Goal: Task Accomplishment & Management: Complete application form

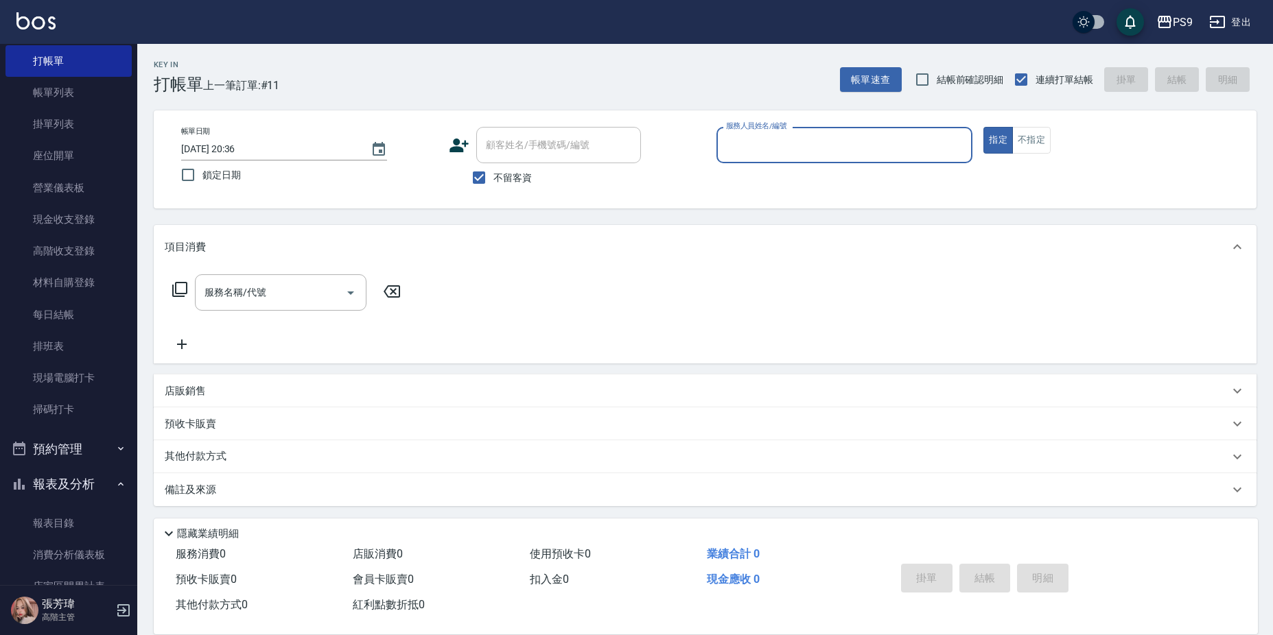
scroll to position [69, 0]
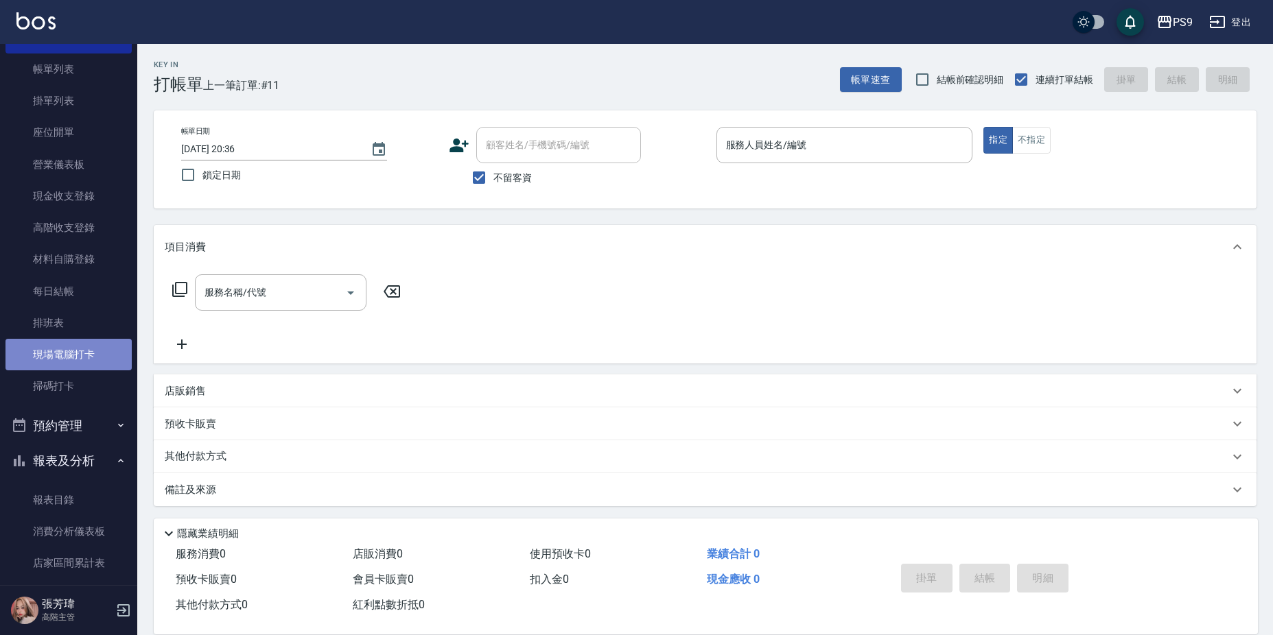
click at [72, 355] on link "現場電腦打卡" at bounding box center [68, 355] width 126 height 32
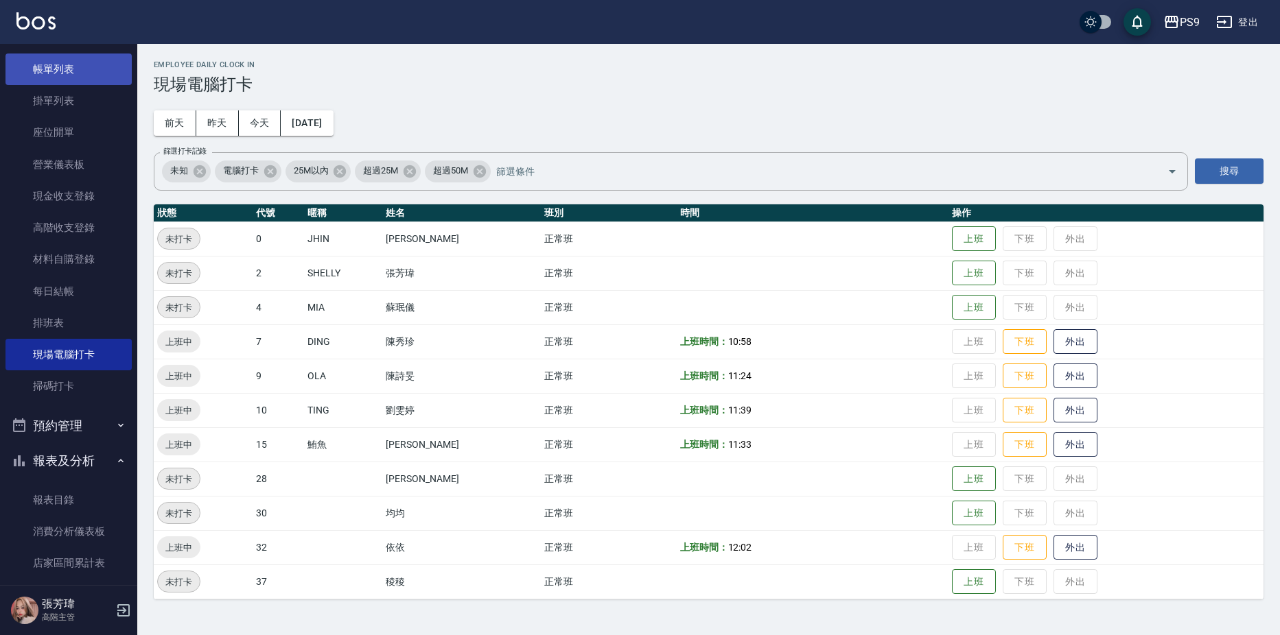
click at [73, 73] on link "帳單列表" at bounding box center [68, 70] width 126 height 32
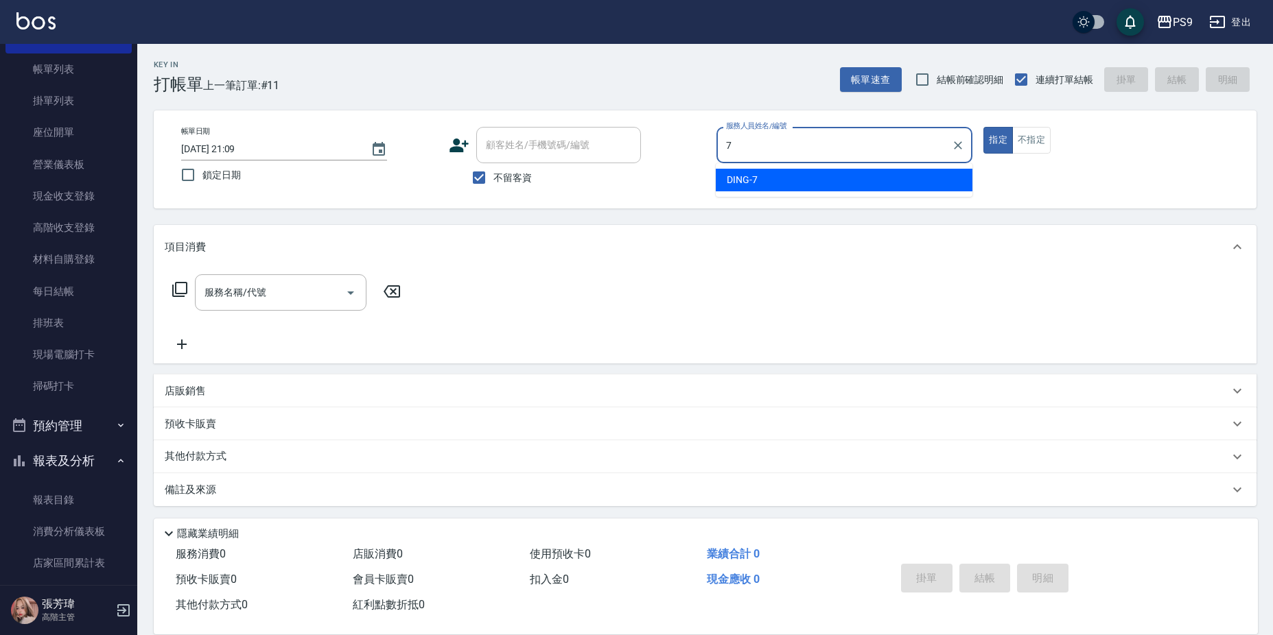
type input "DING-7"
type button "true"
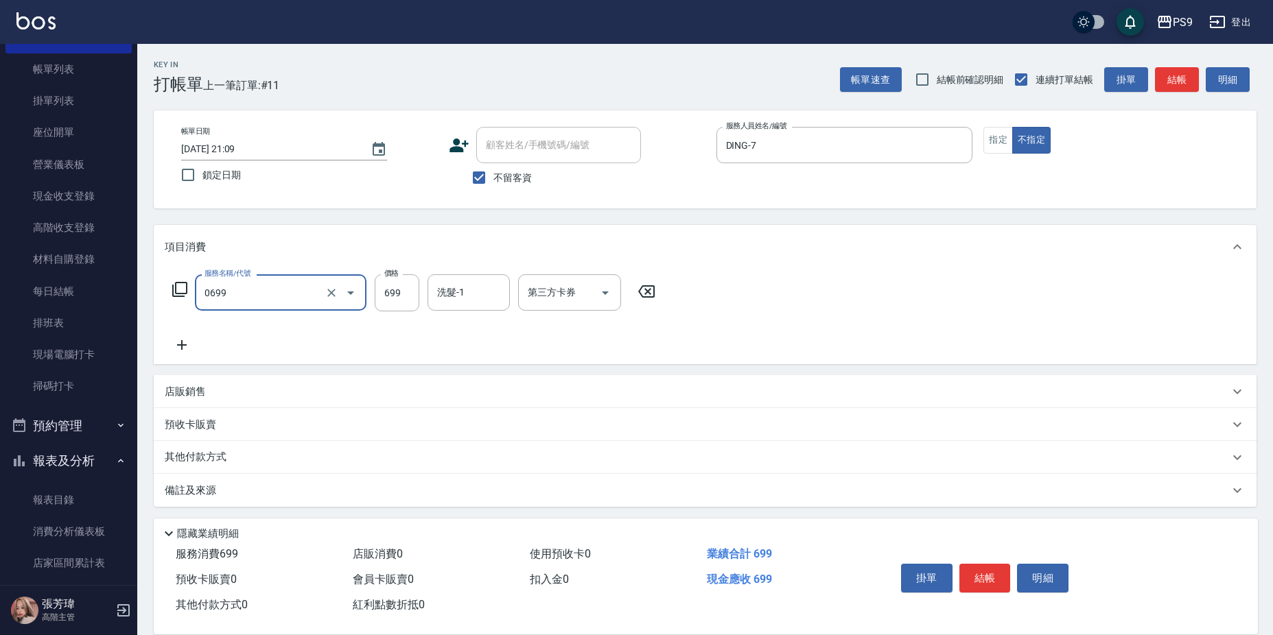
type input "699精油(0699)"
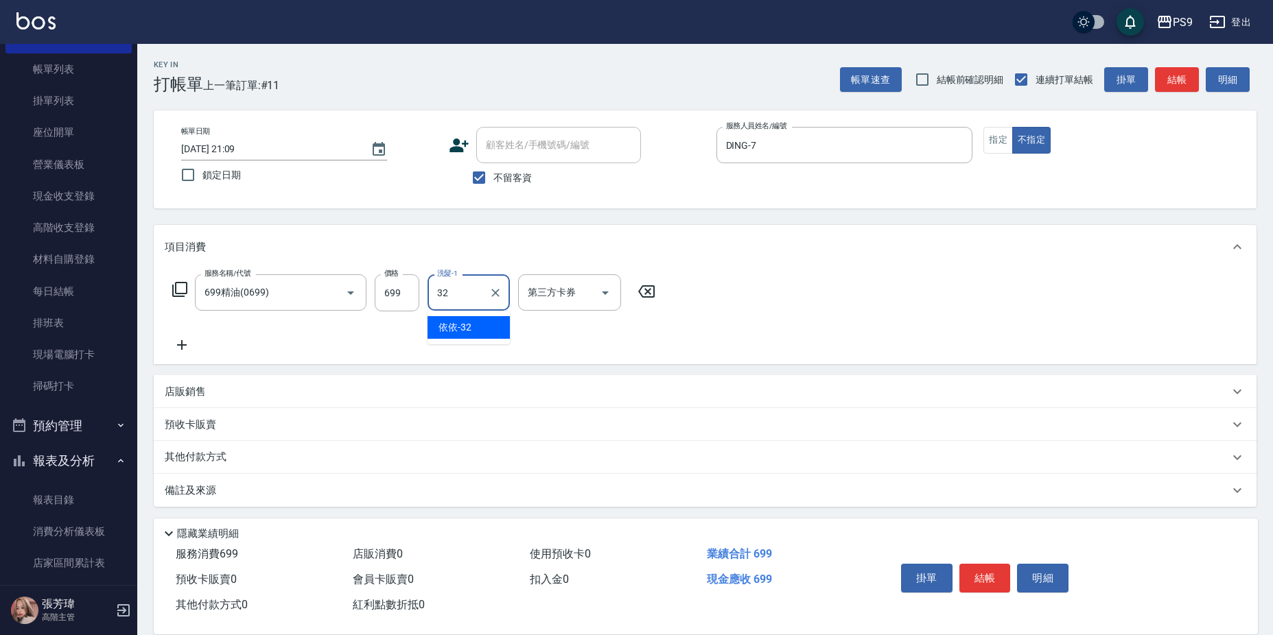
type input "依依-32"
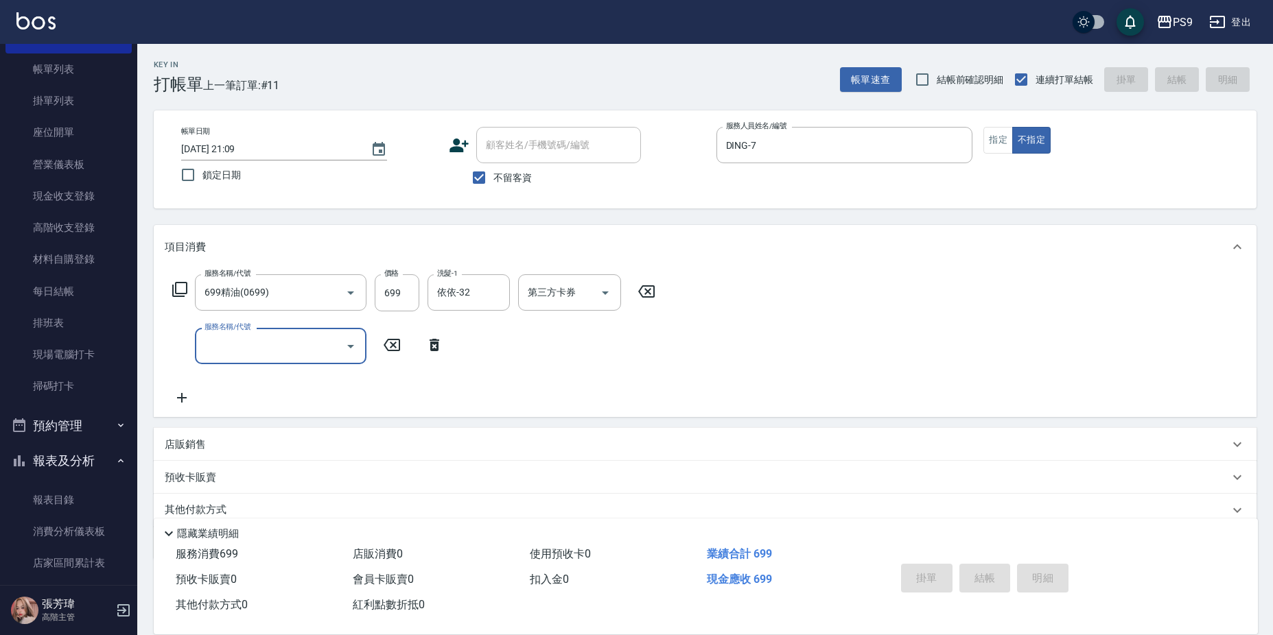
type input "[DATE] 21:32"
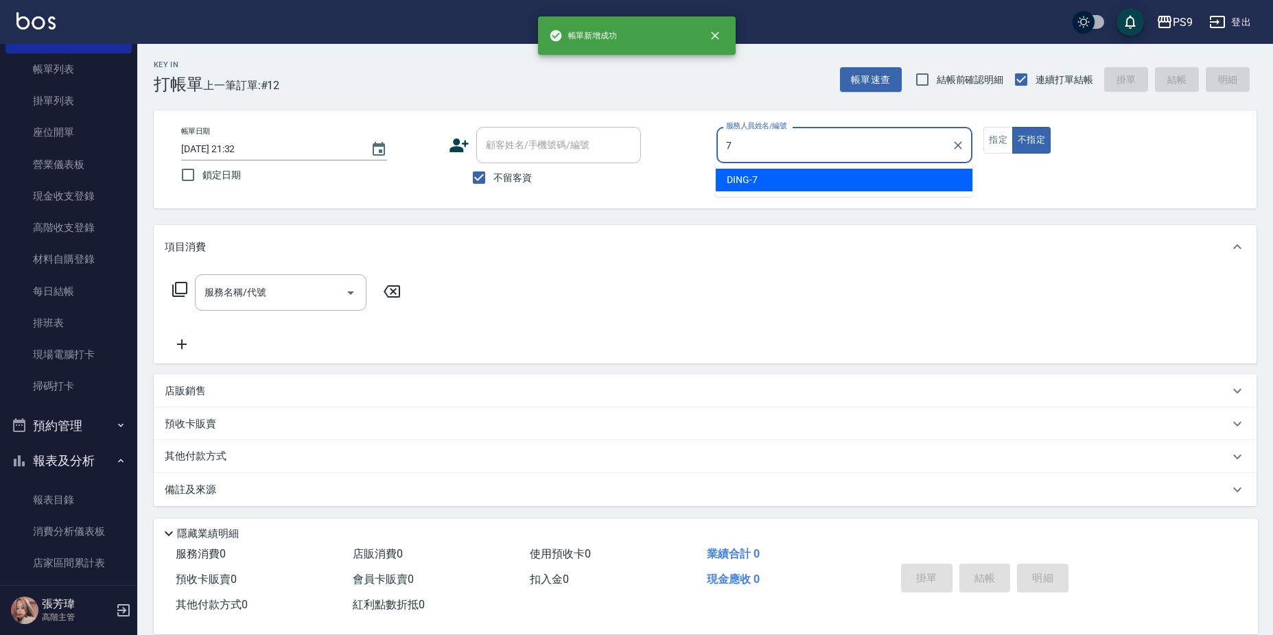
type input "DING-7"
type button "false"
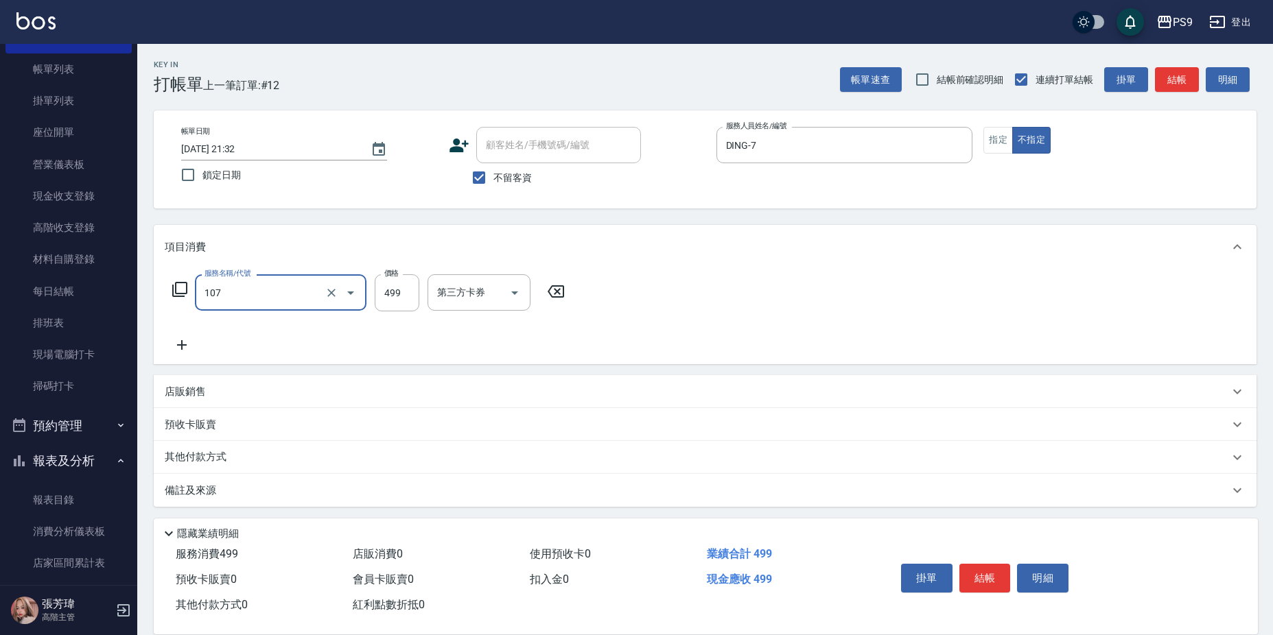
type input "[PERSON_NAME](107)"
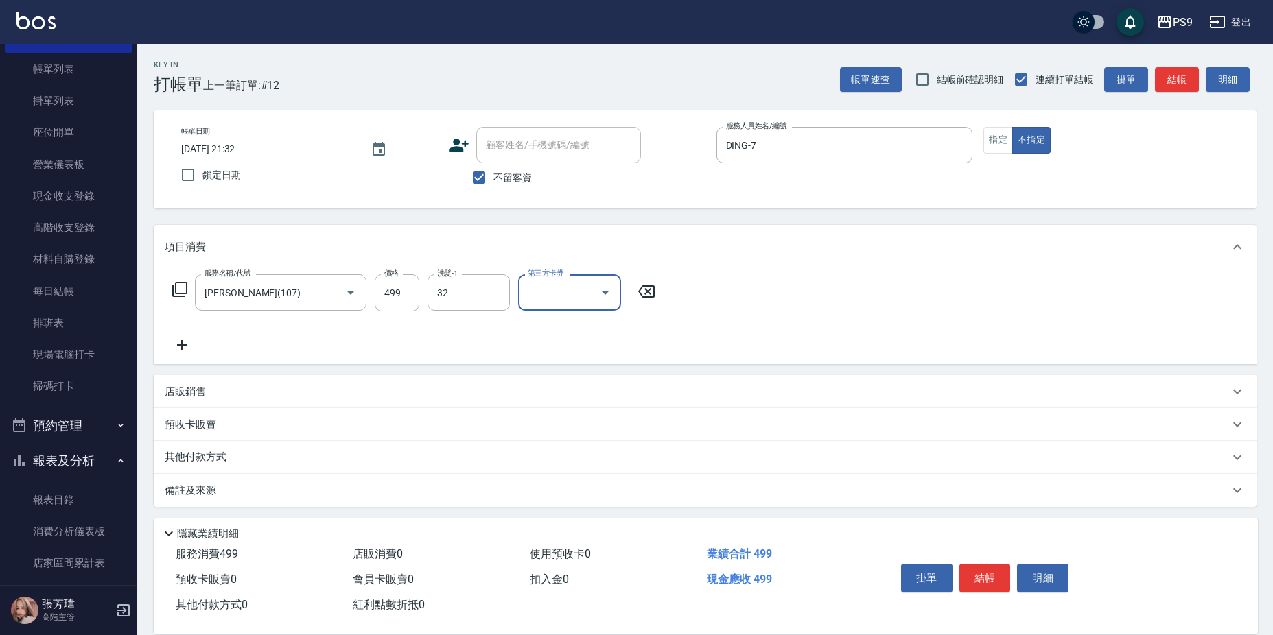
type input "依依-32"
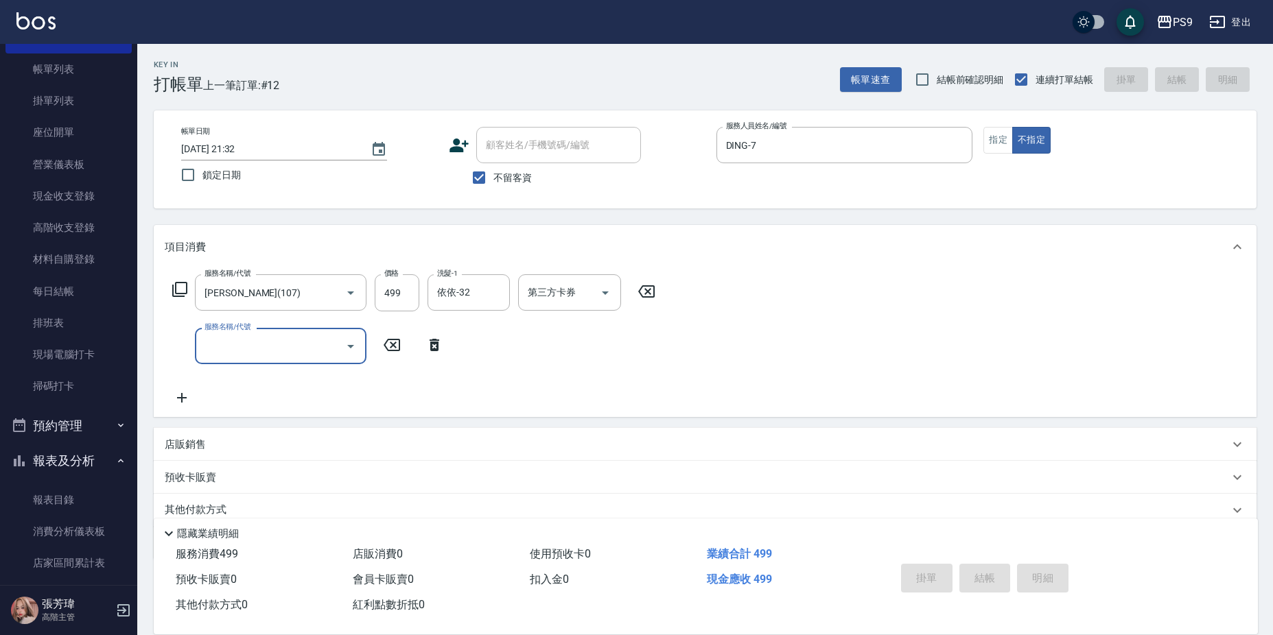
type input "[DATE] 21:33"
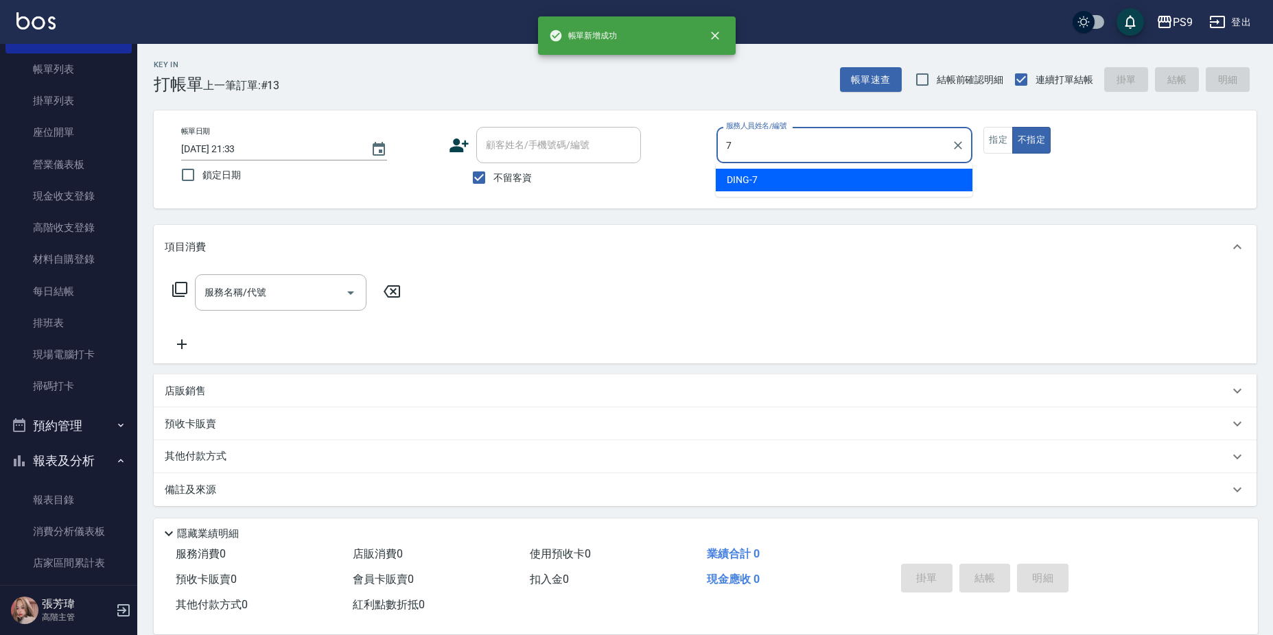
type input "DING-7"
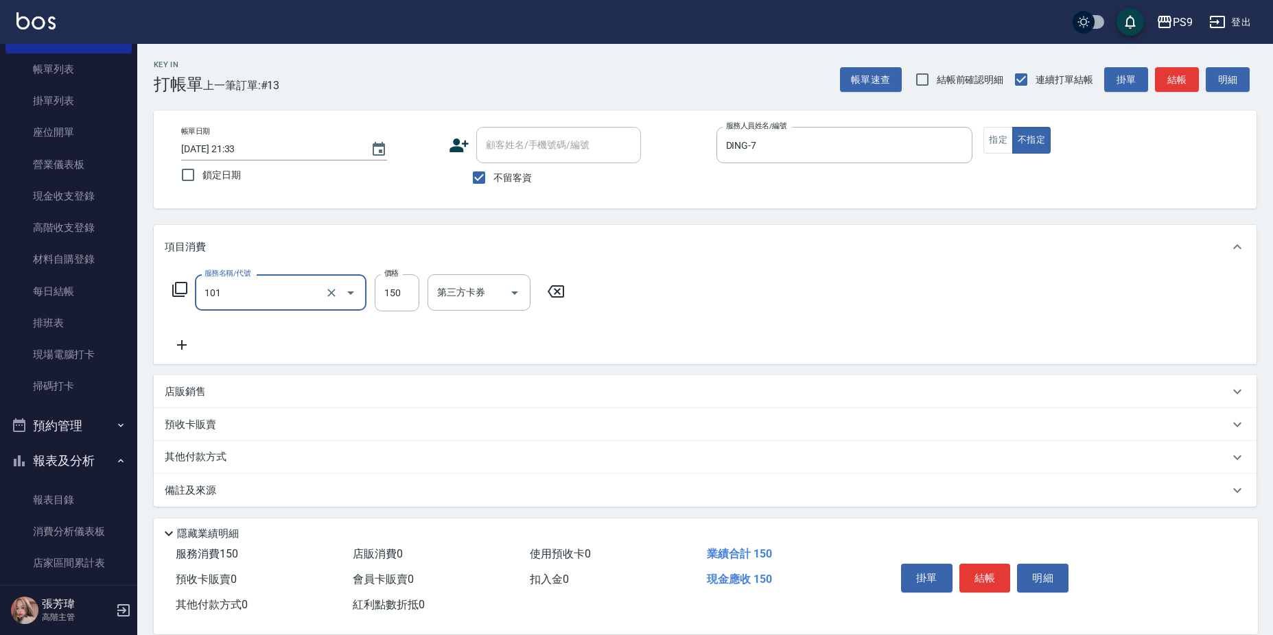
type input "洗髮(101)"
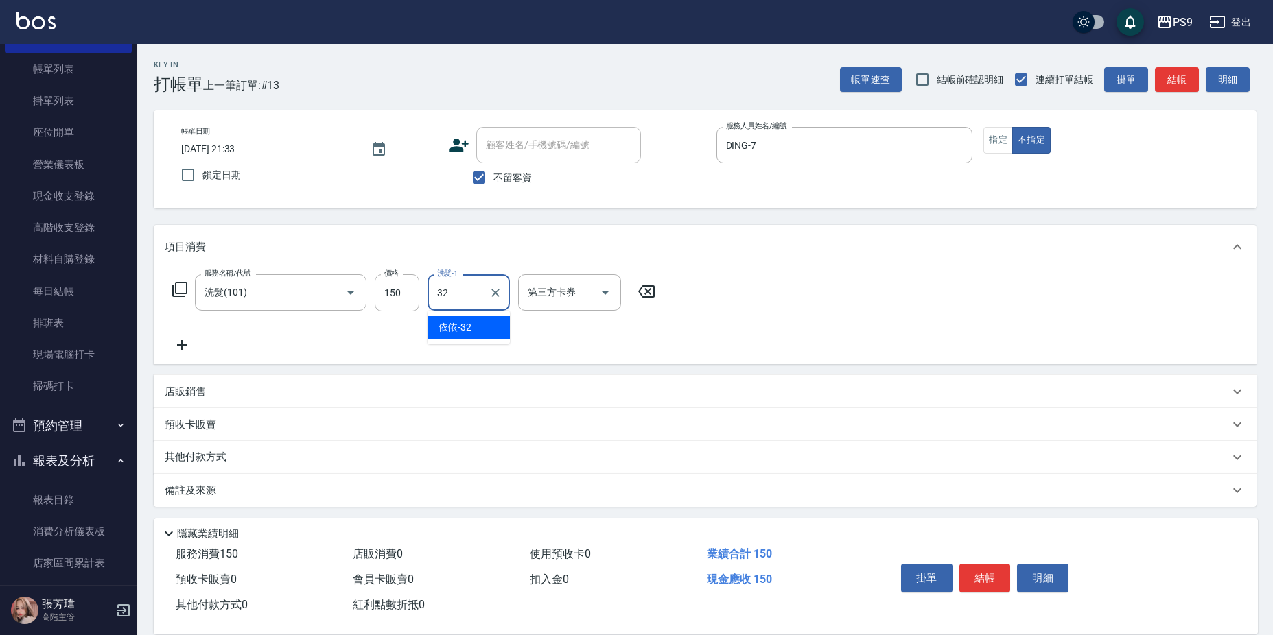
type input "依依-32"
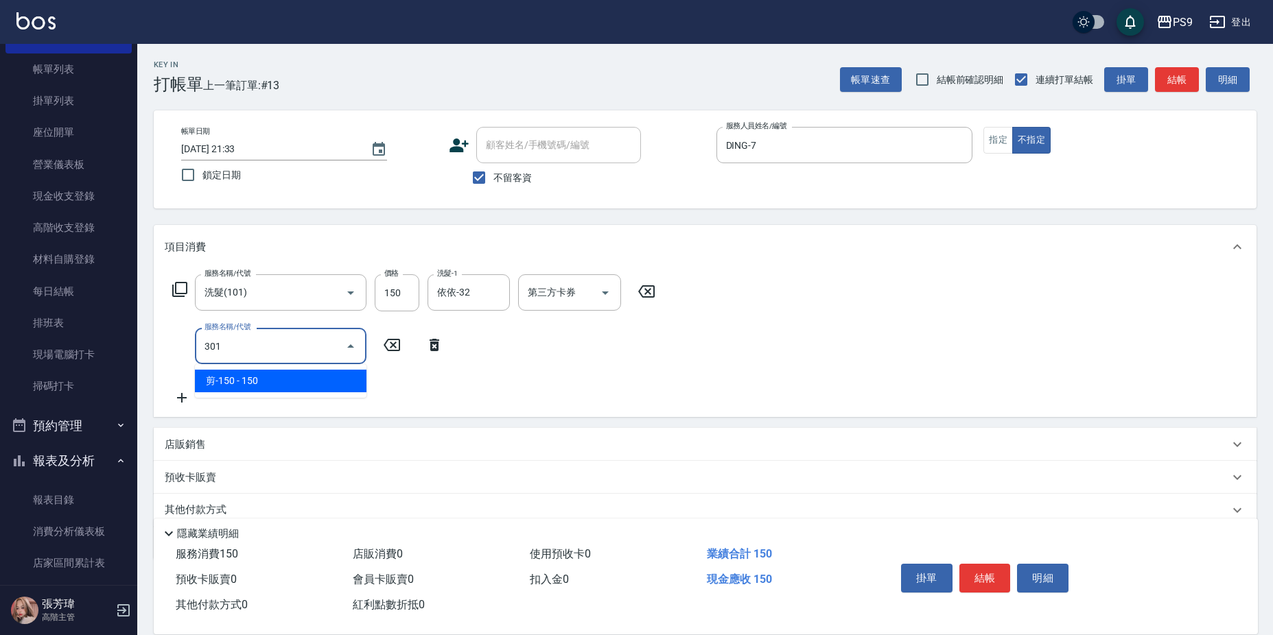
type input "剪-150(301)"
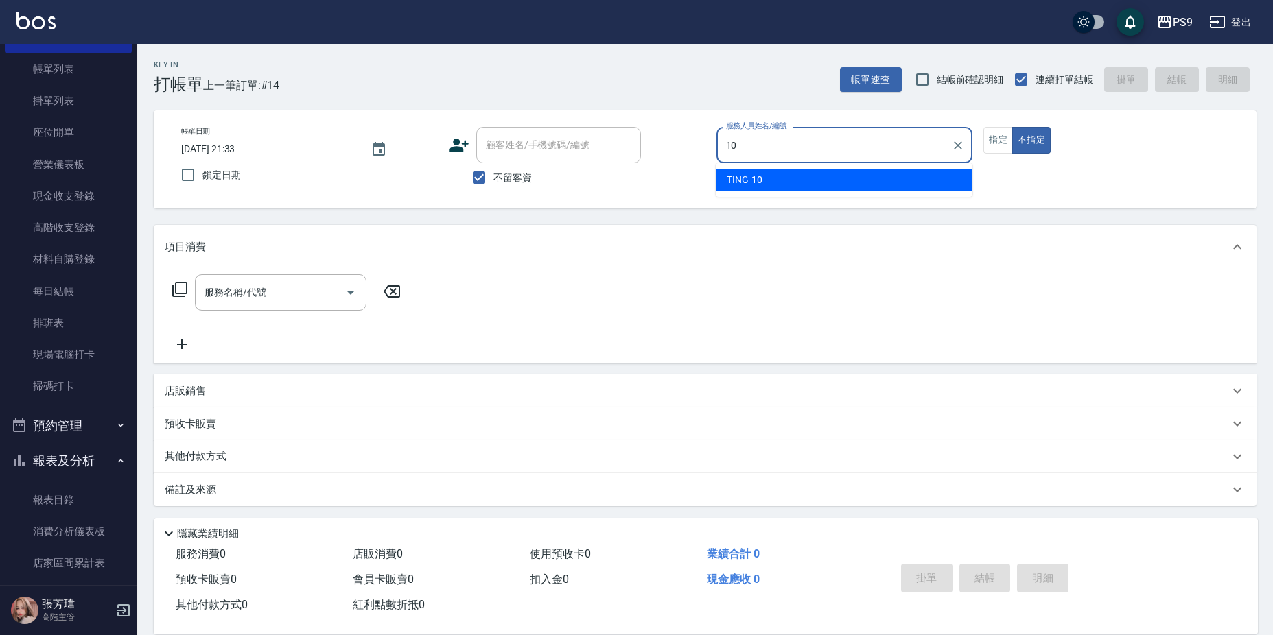
type input "TING-10"
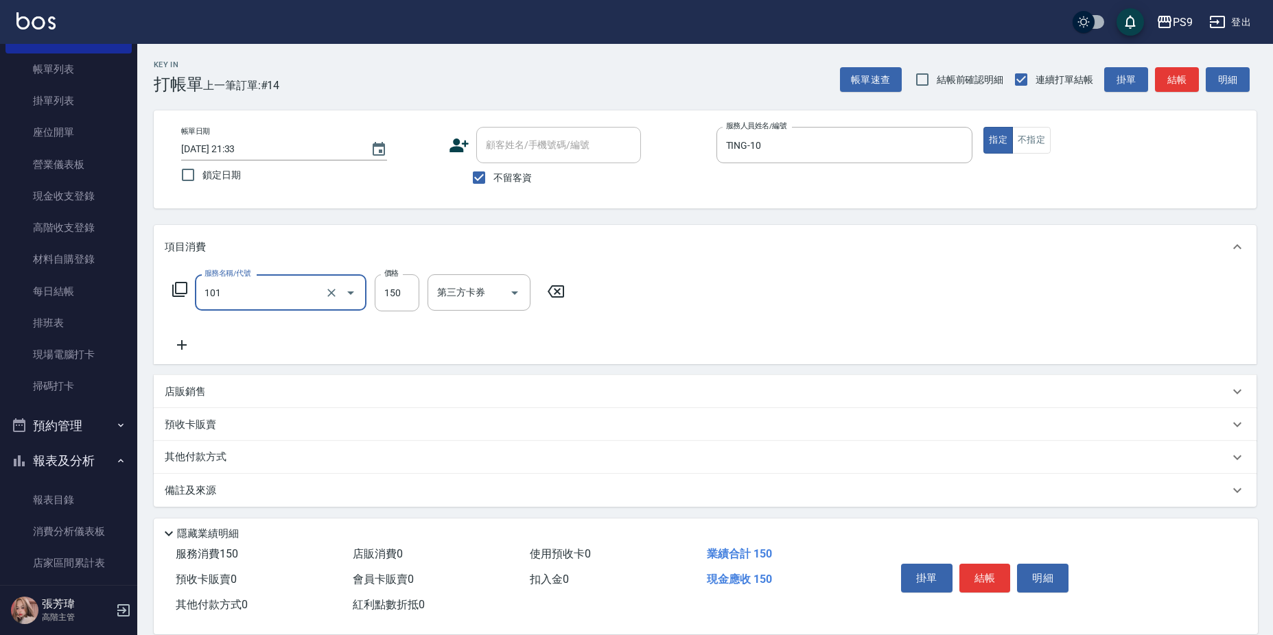
type input "洗髮(101)"
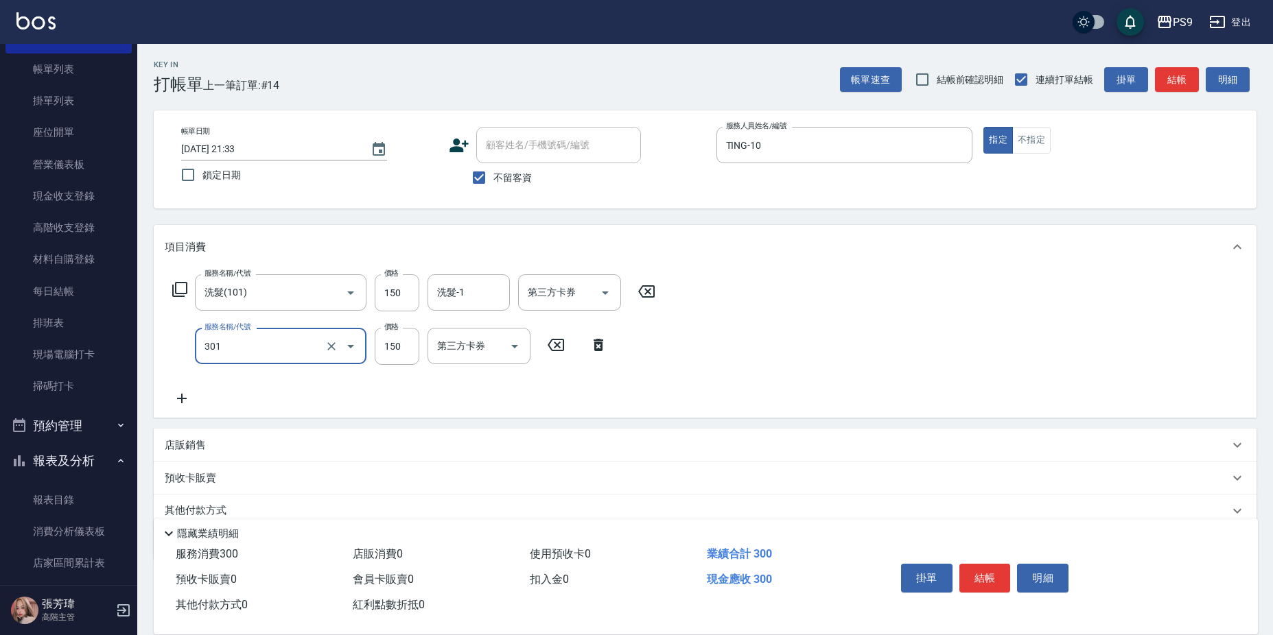
type input "剪-150(301)"
type input "200"
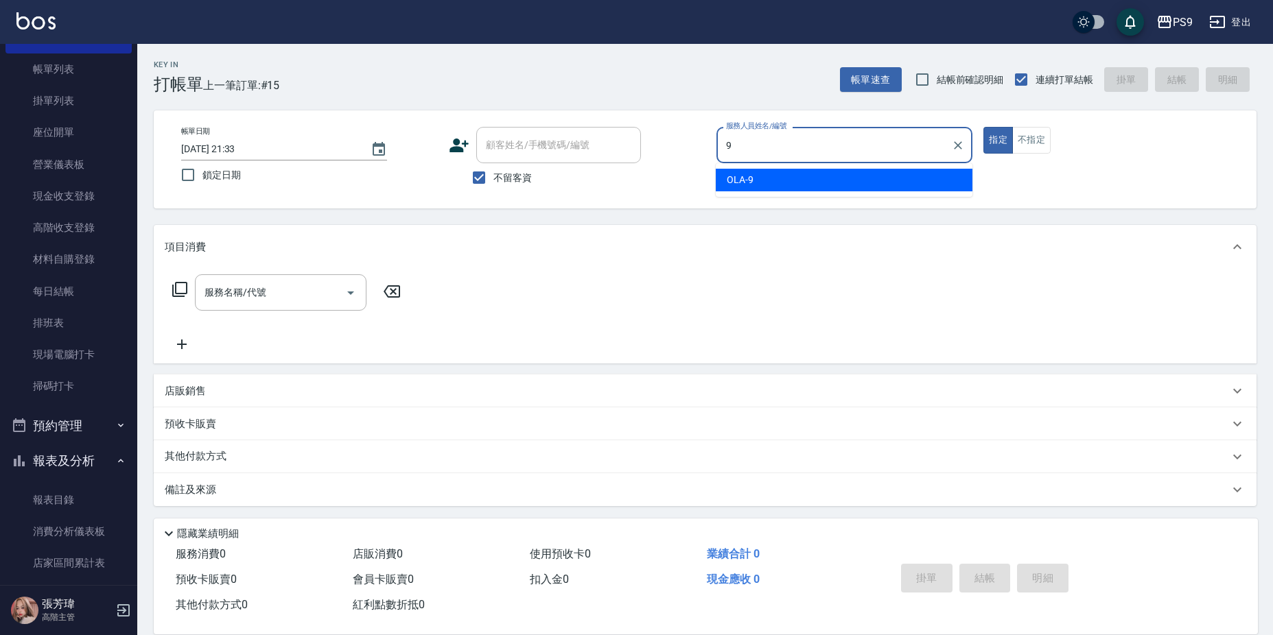
type input "OLA-9"
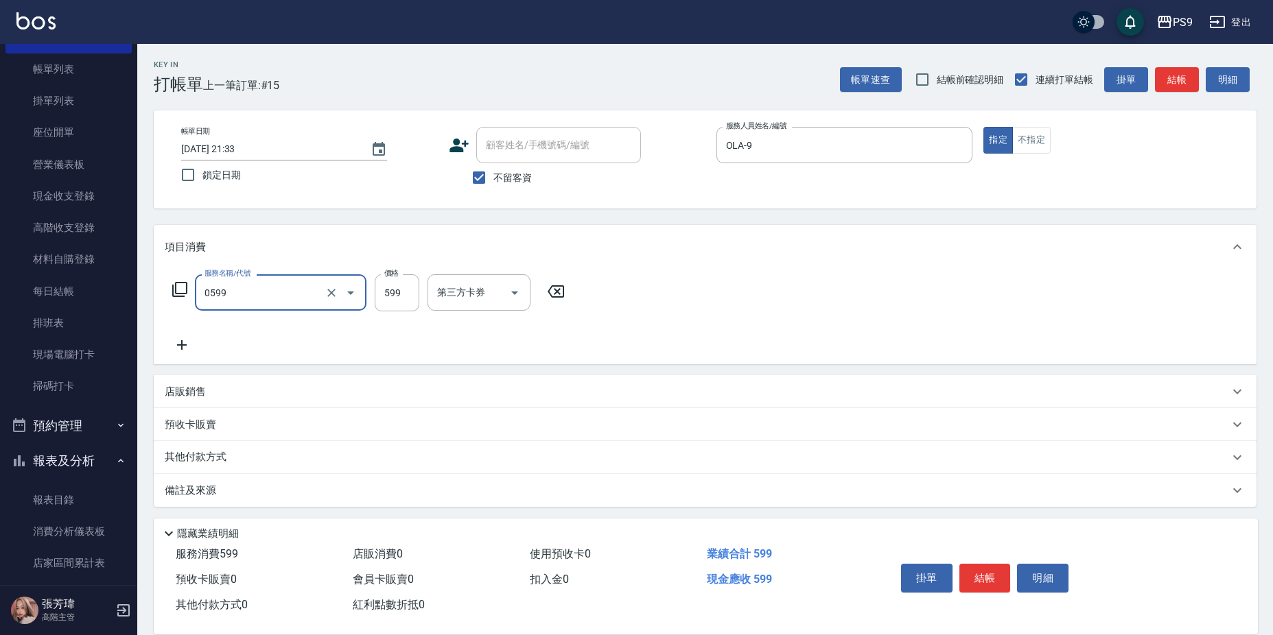
type input "[PERSON_NAME]599(0599)"
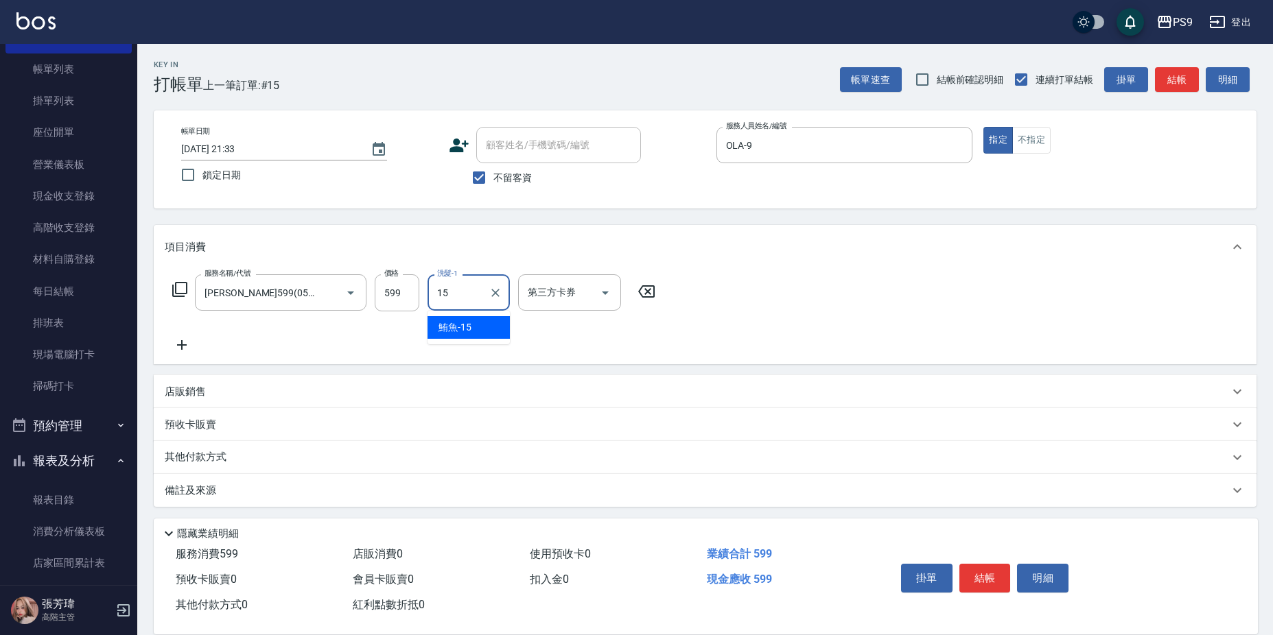
type input "鮪魚-15"
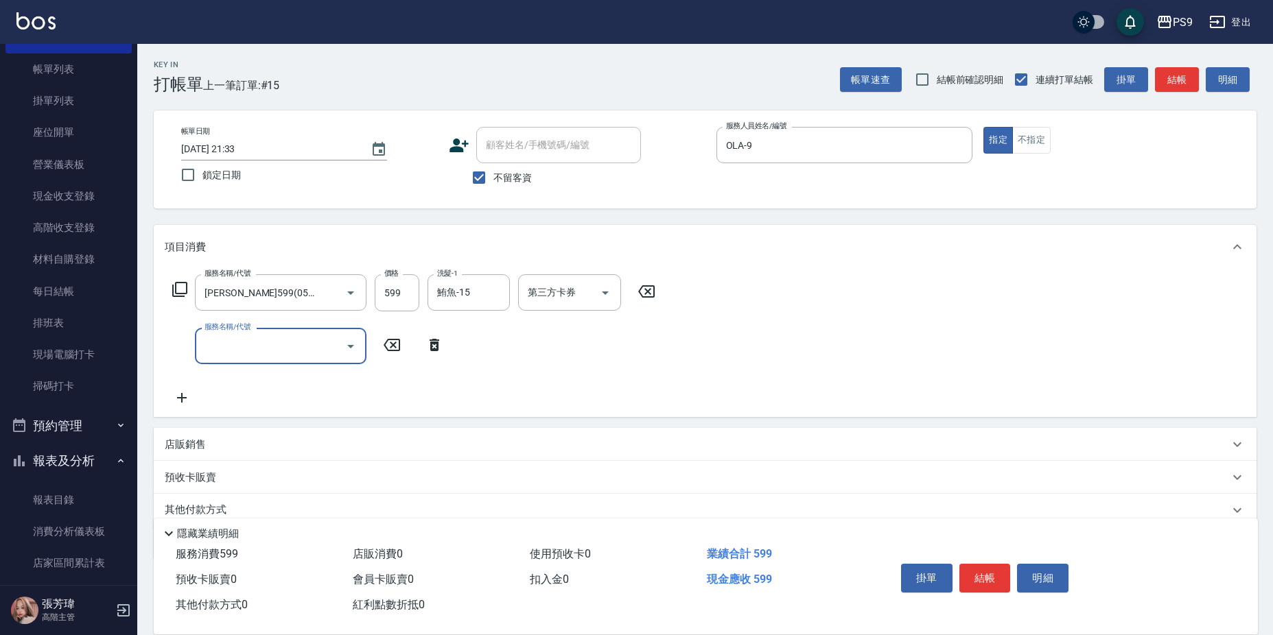
click at [177, 288] on icon at bounding box center [180, 289] width 16 height 16
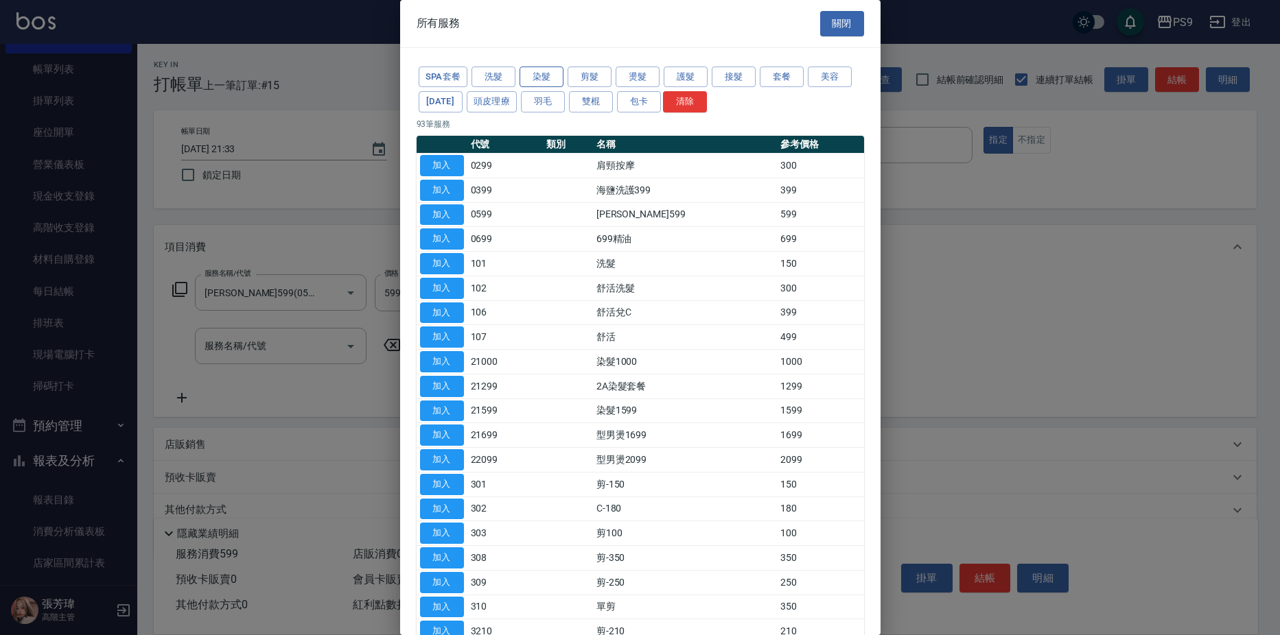
click at [547, 73] on button "染髮" at bounding box center [541, 77] width 44 height 21
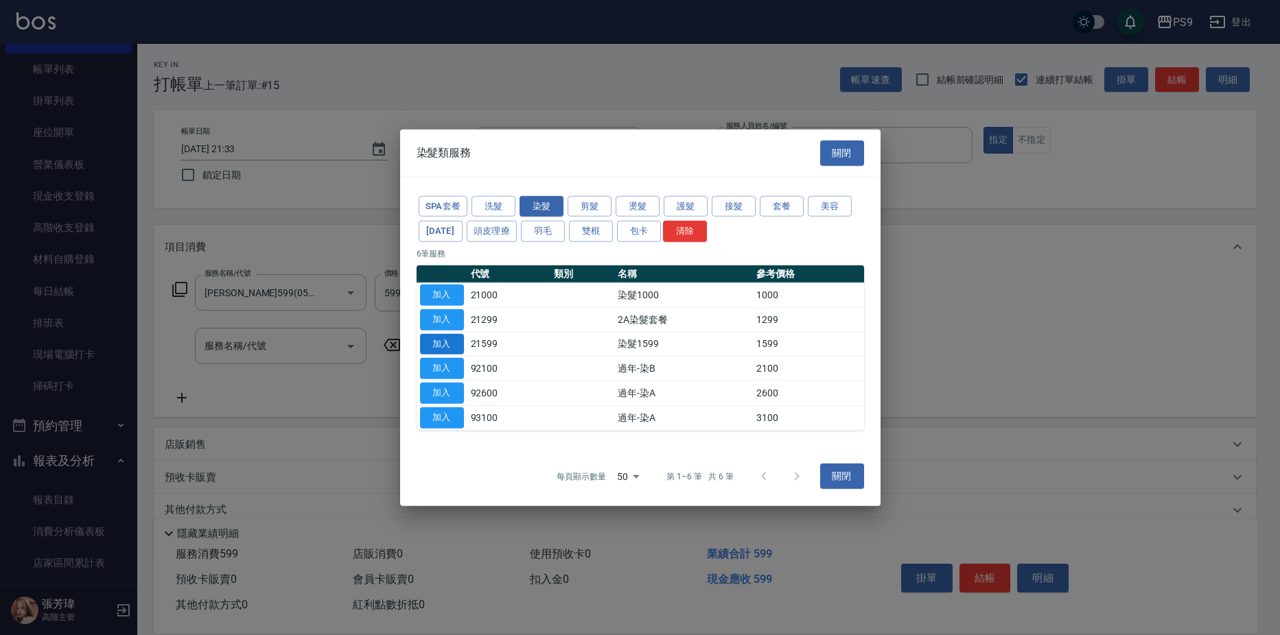
click at [443, 347] on button "加入" at bounding box center [442, 343] width 44 height 21
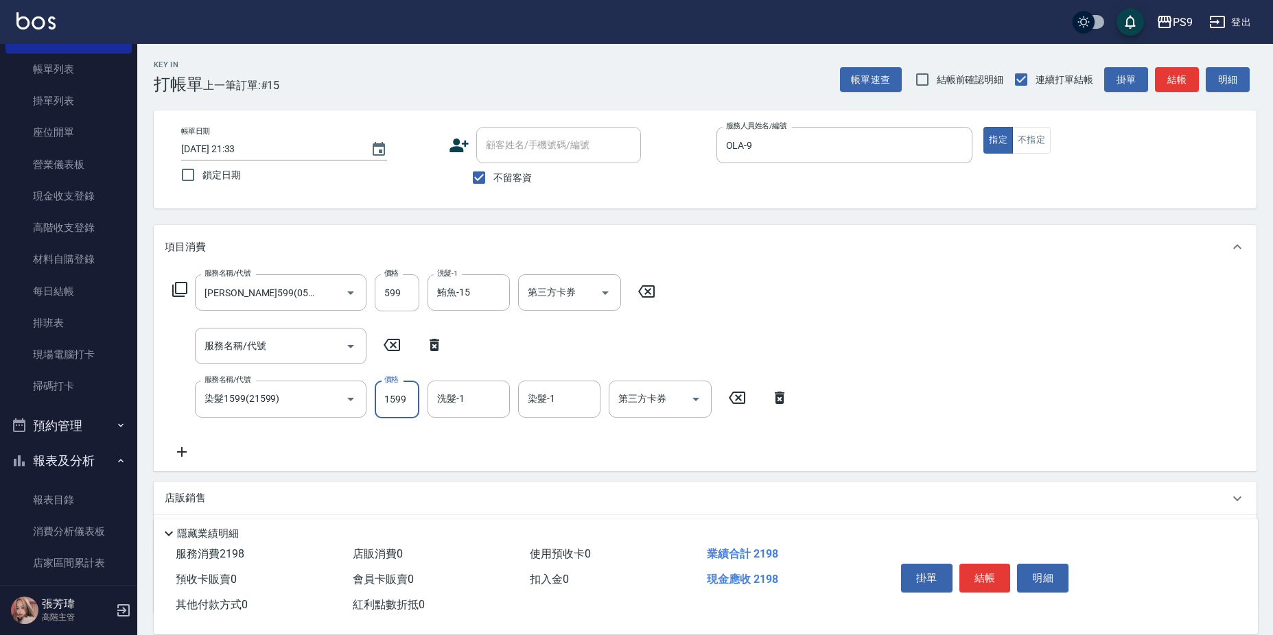
click at [403, 388] on input "1599" at bounding box center [397, 399] width 45 height 37
type input "1900"
type input "鮪魚-15"
click at [180, 287] on icon at bounding box center [180, 289] width 16 height 16
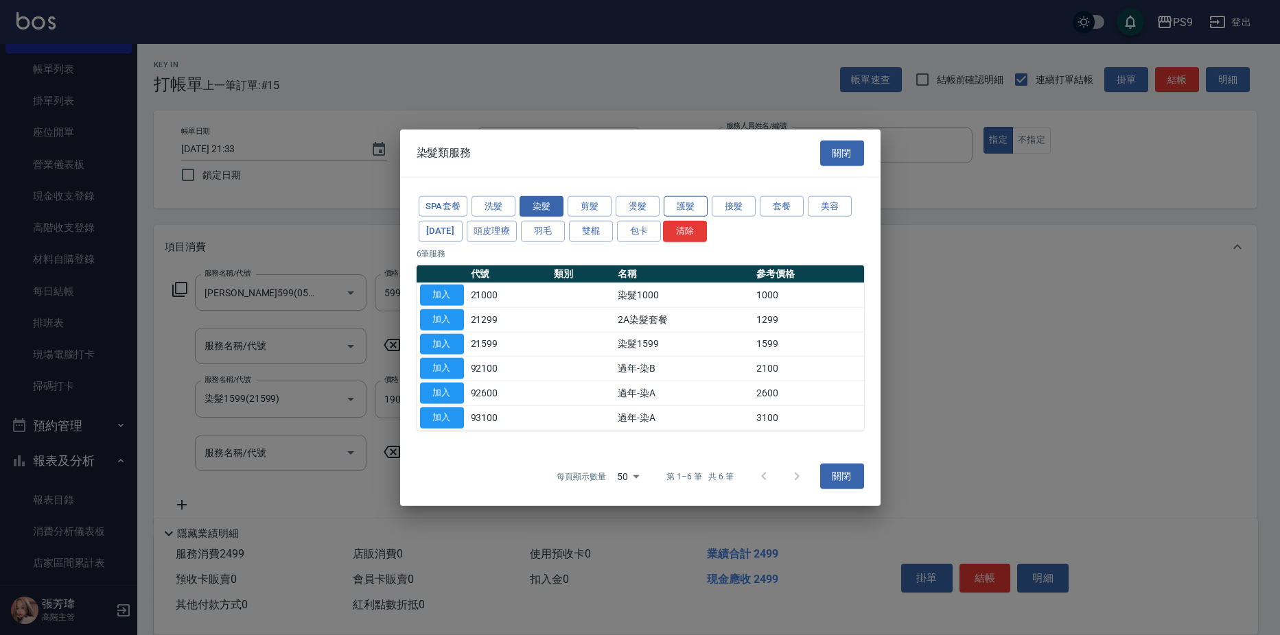
click at [688, 204] on button "護髮" at bounding box center [685, 206] width 44 height 21
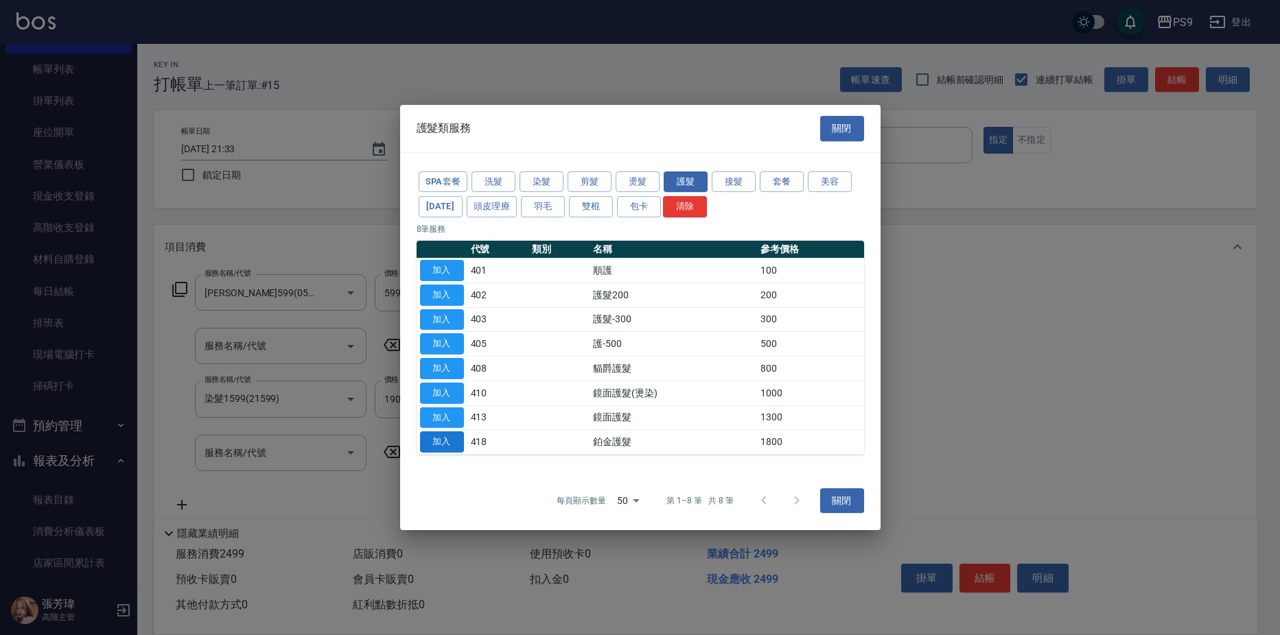
click at [433, 438] on button "加入" at bounding box center [442, 442] width 44 height 21
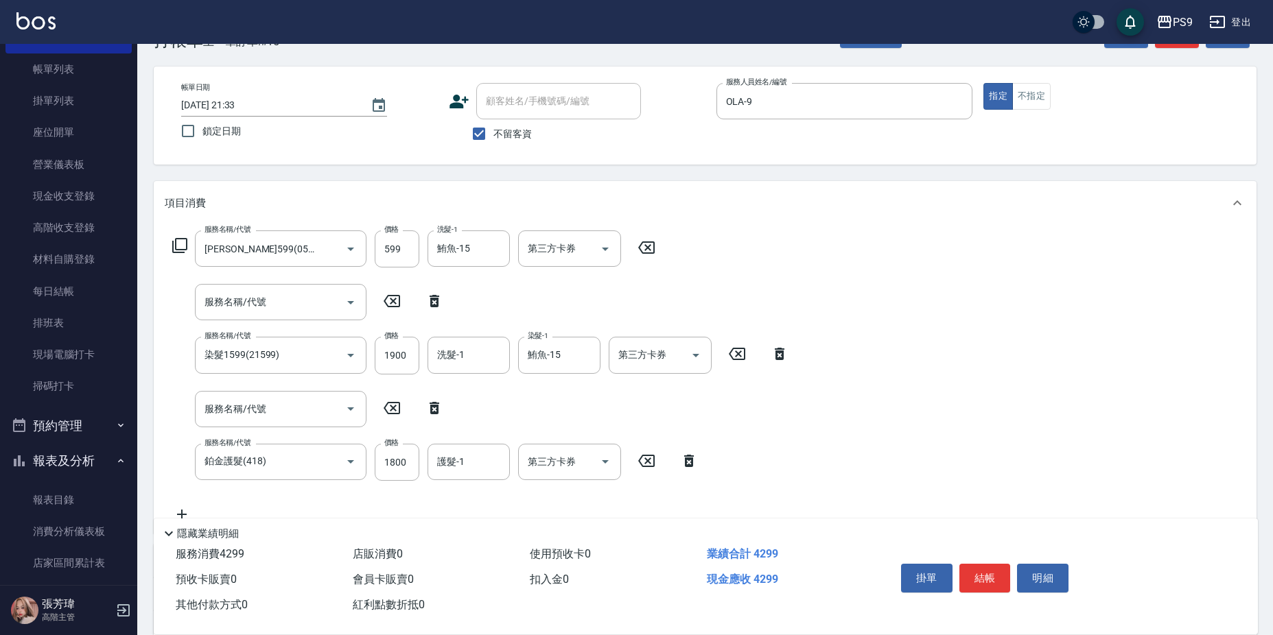
scroll to position [69, 0]
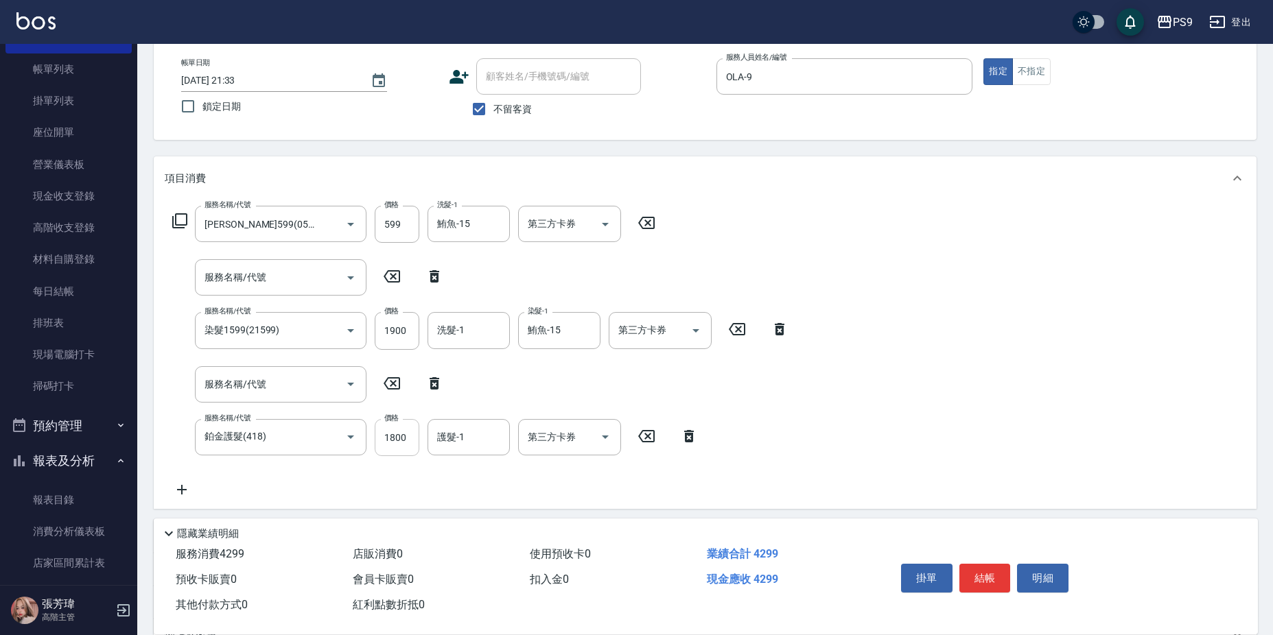
click at [406, 432] on input "1800" at bounding box center [397, 437] width 45 height 37
type input "2000"
type input "鮪魚-15"
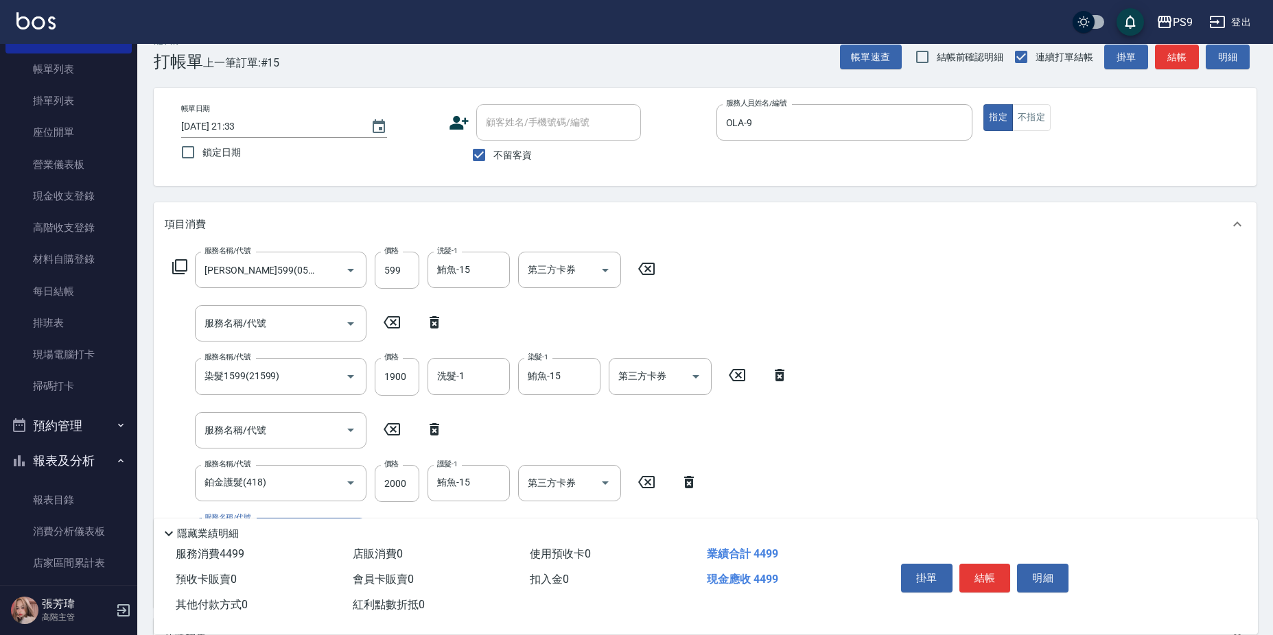
scroll to position [0, 0]
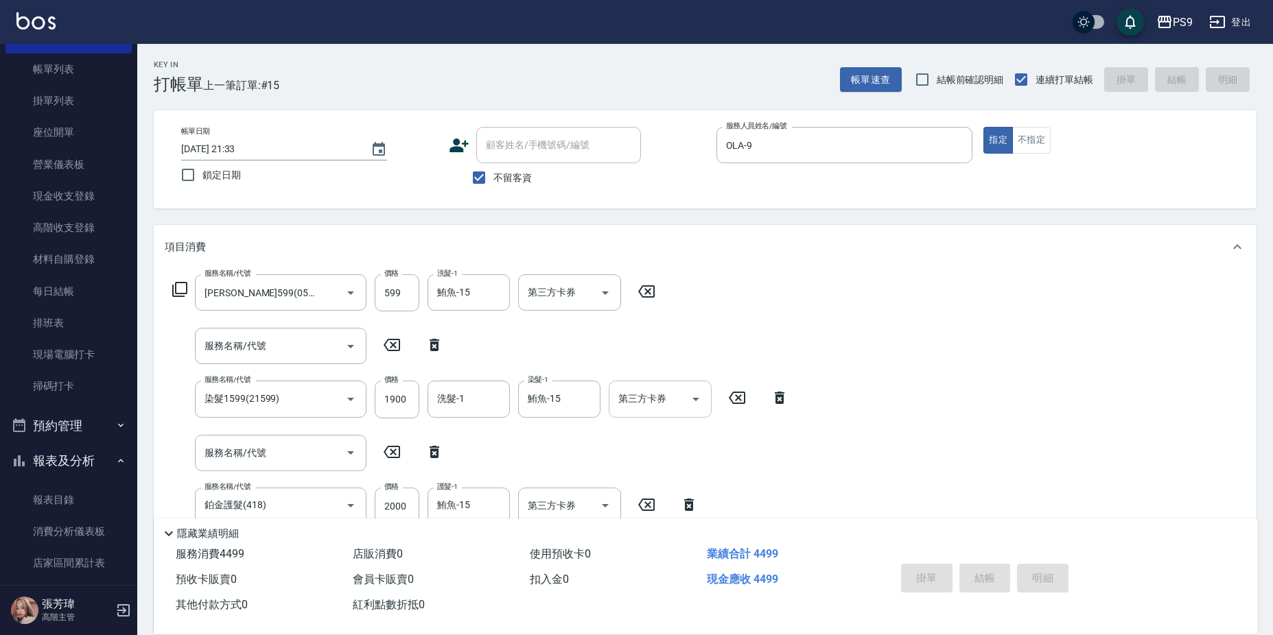
type input "[DATE] 21:34"
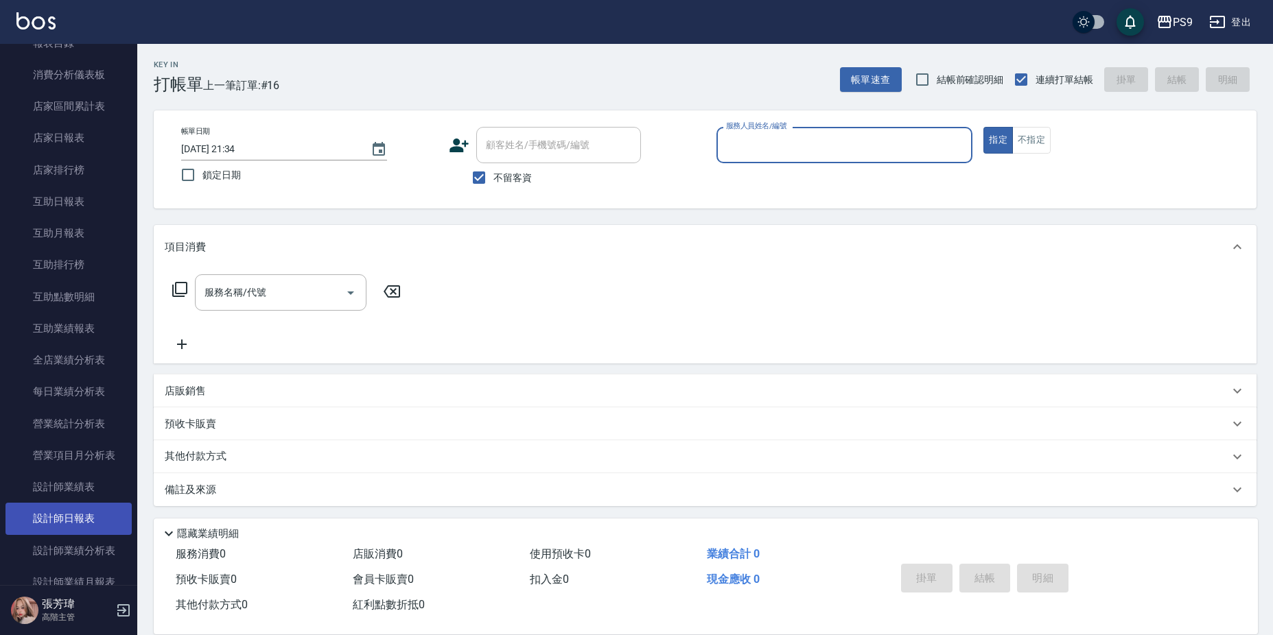
scroll to position [549, 0]
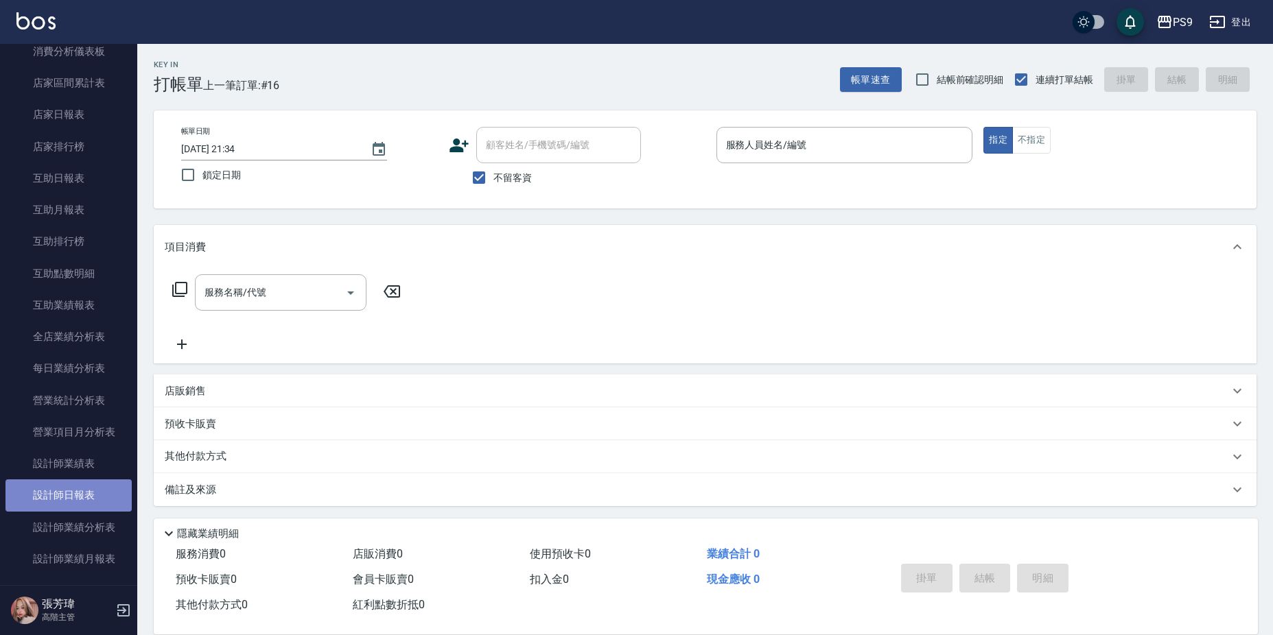
click at [97, 501] on link "設計師日報表" at bounding box center [68, 496] width 126 height 32
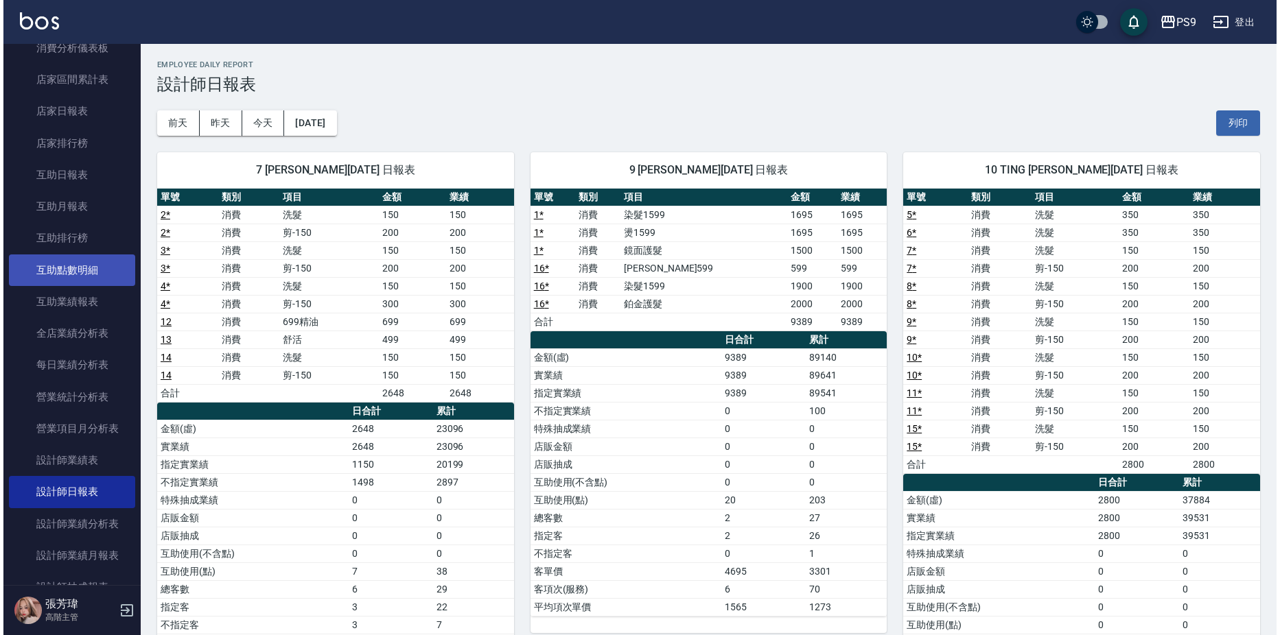
scroll to position [530, 0]
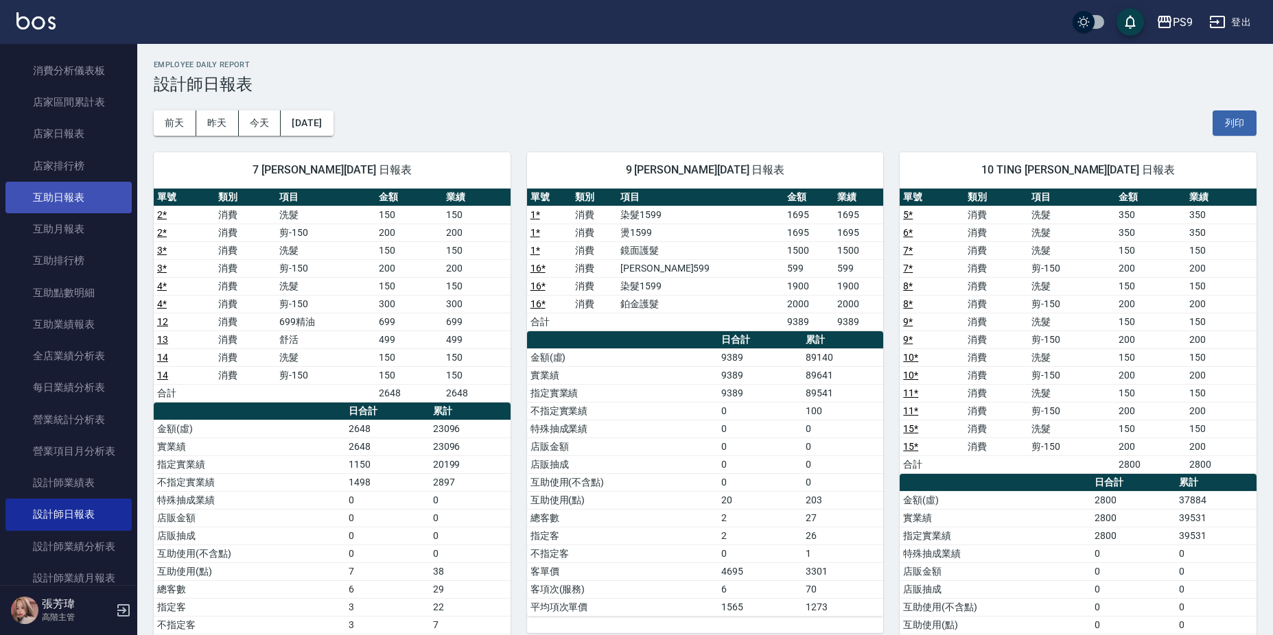
click at [91, 200] on link "互助日報表" at bounding box center [68, 198] width 126 height 32
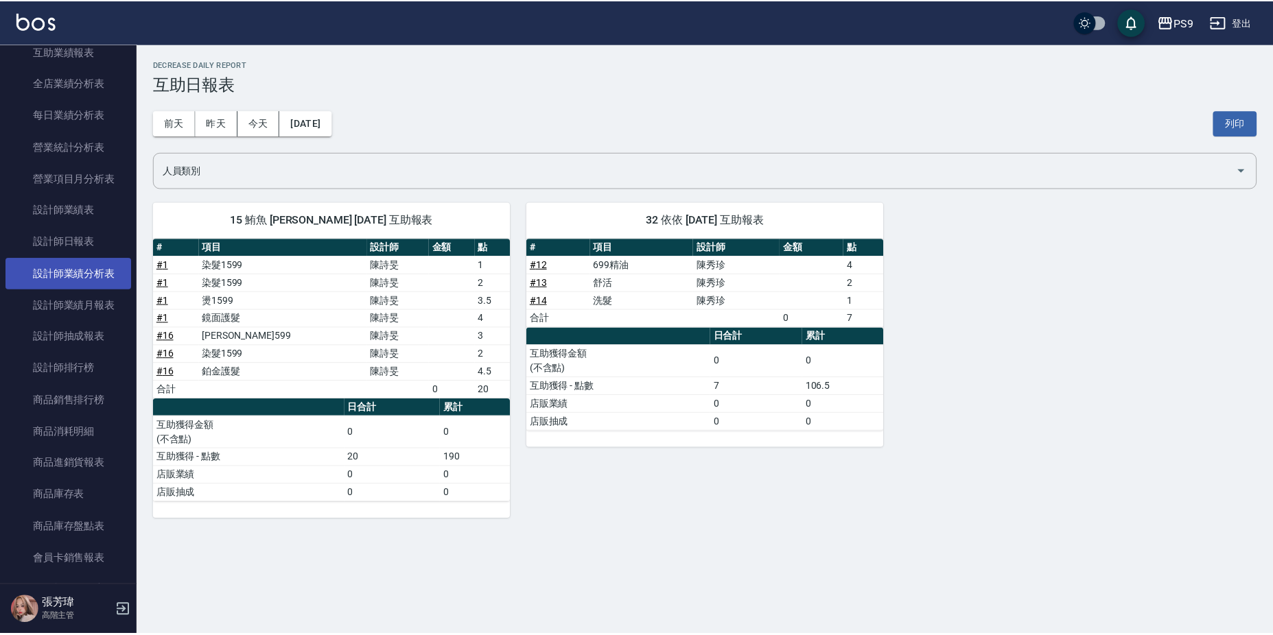
scroll to position [804, 0]
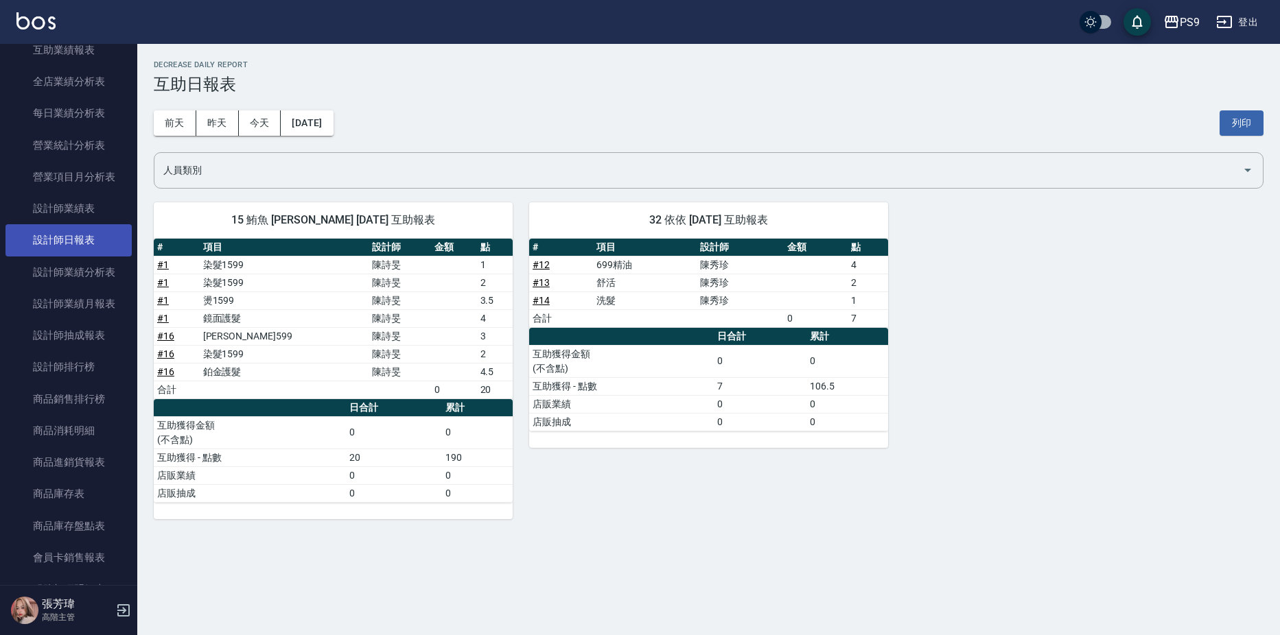
click at [73, 248] on link "設計師日報表" at bounding box center [68, 240] width 126 height 32
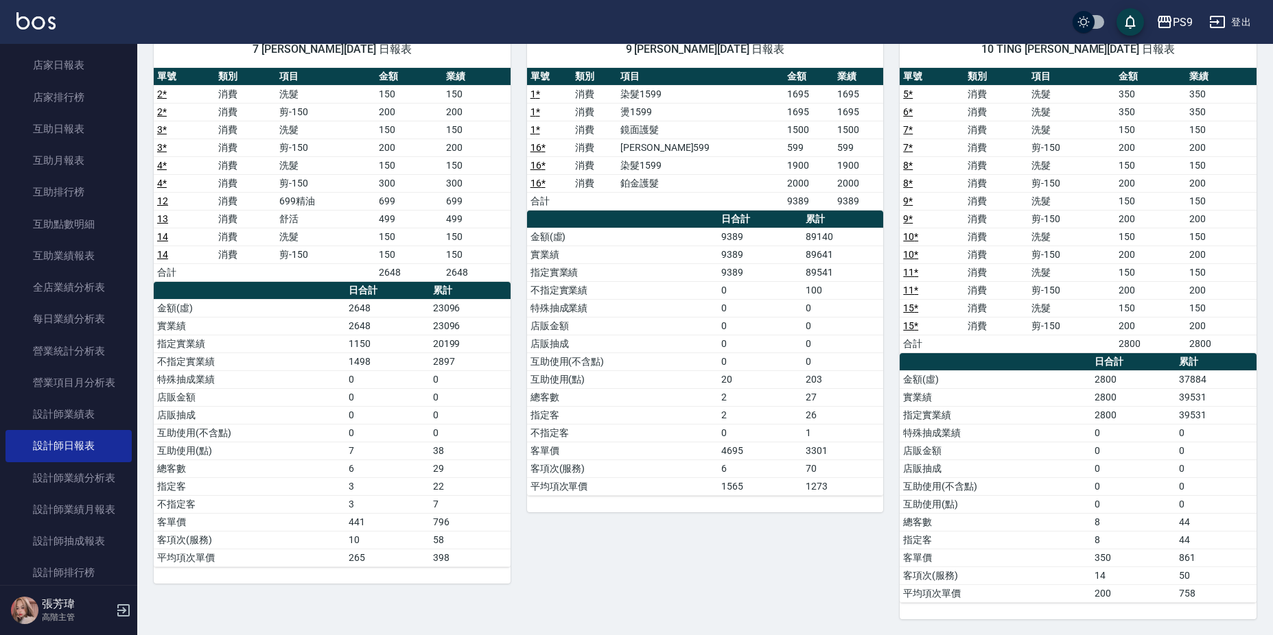
scroll to position [121, 0]
